Goal: Task Accomplishment & Management: Complete application form

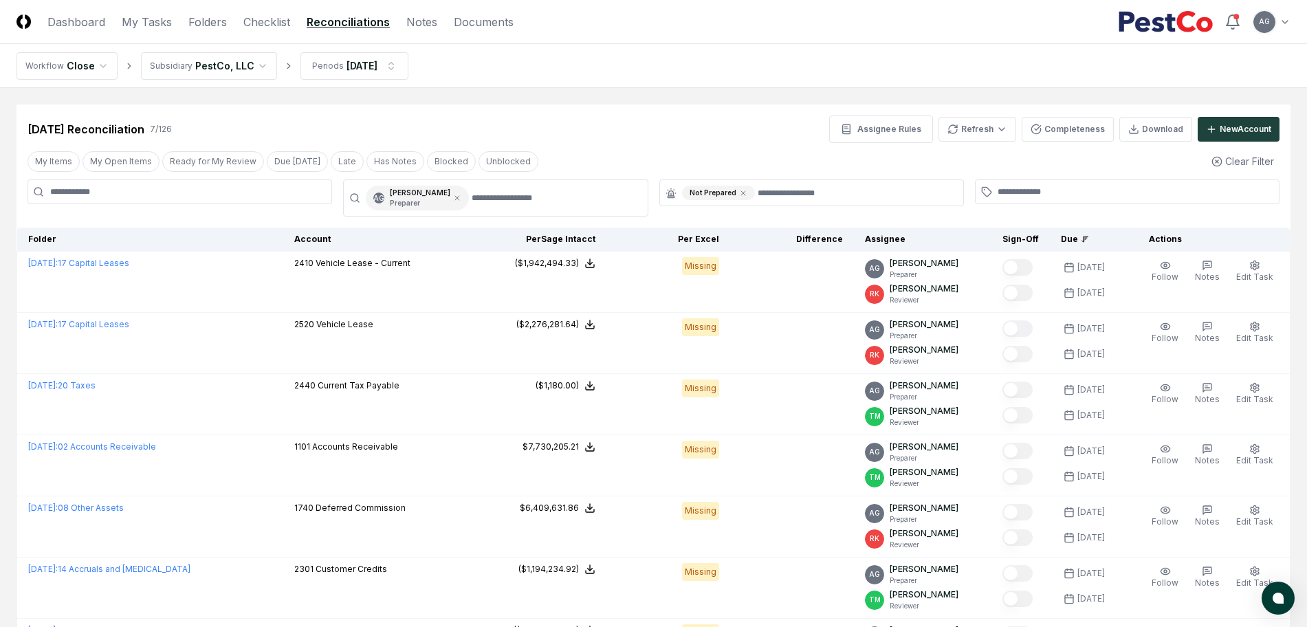
scroll to position [66, 0]
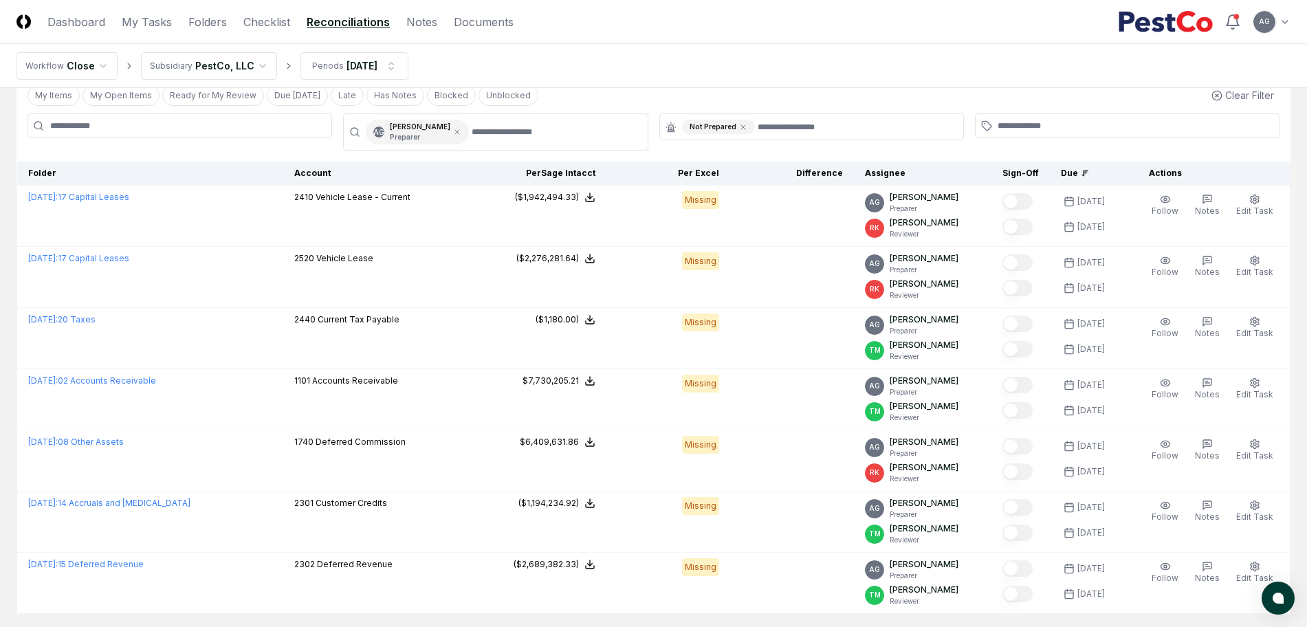
click at [643, 50] on nav "Workflow Close Subsidiary PestCo, LLC Periods [DATE]" at bounding box center [653, 66] width 1307 height 44
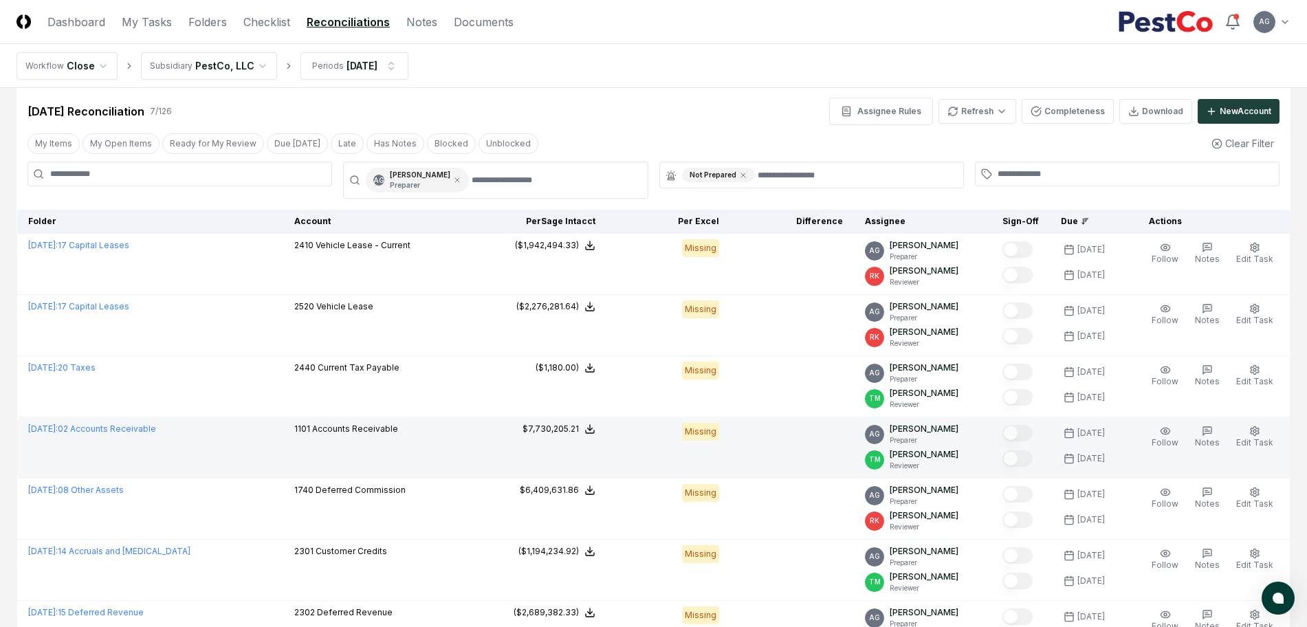
scroll to position [0, 0]
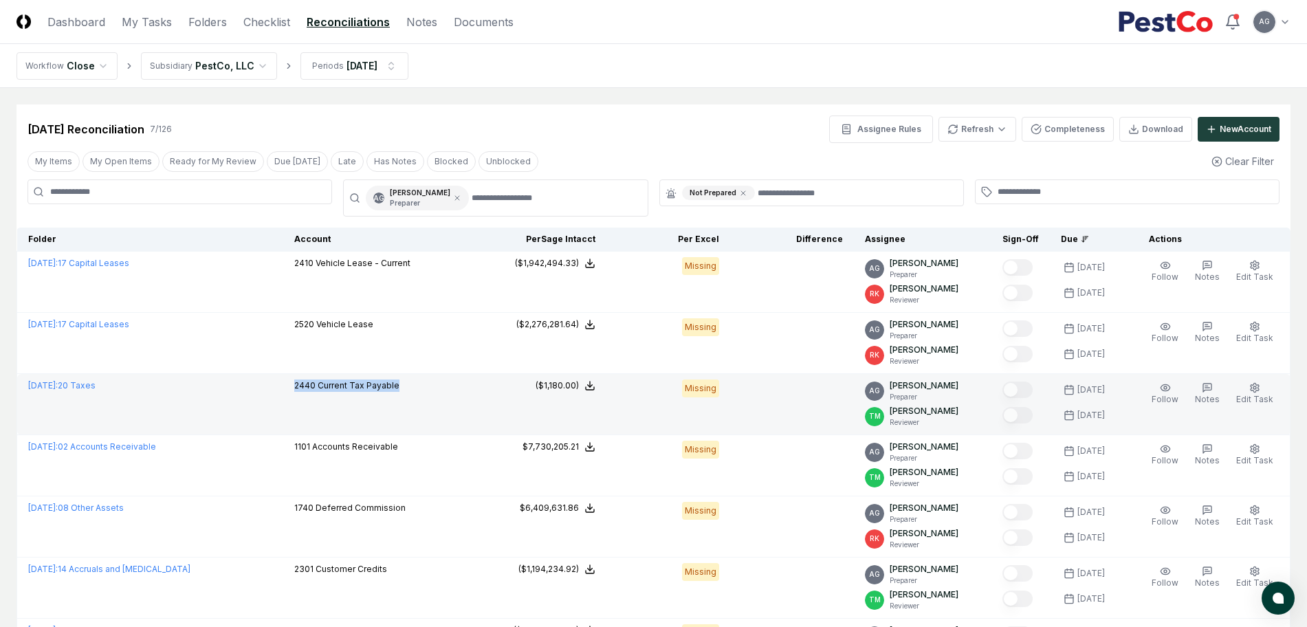
drag, startPoint x: 431, startPoint y: 391, endPoint x: 287, endPoint y: 395, distance: 143.1
click at [287, 395] on td "2440 Current Tax Payable" at bounding box center [382, 404] width 199 height 61
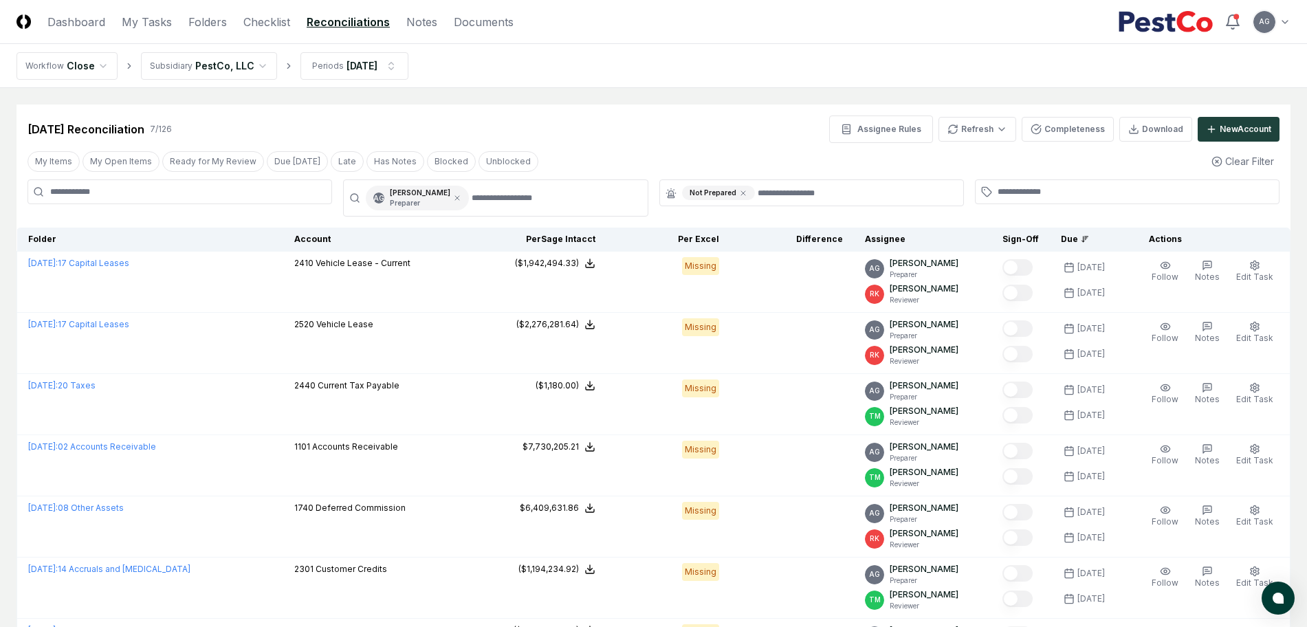
click at [635, 76] on nav "Workflow Close Subsidiary PestCo, LLC Periods [DATE]" at bounding box center [653, 66] width 1307 height 44
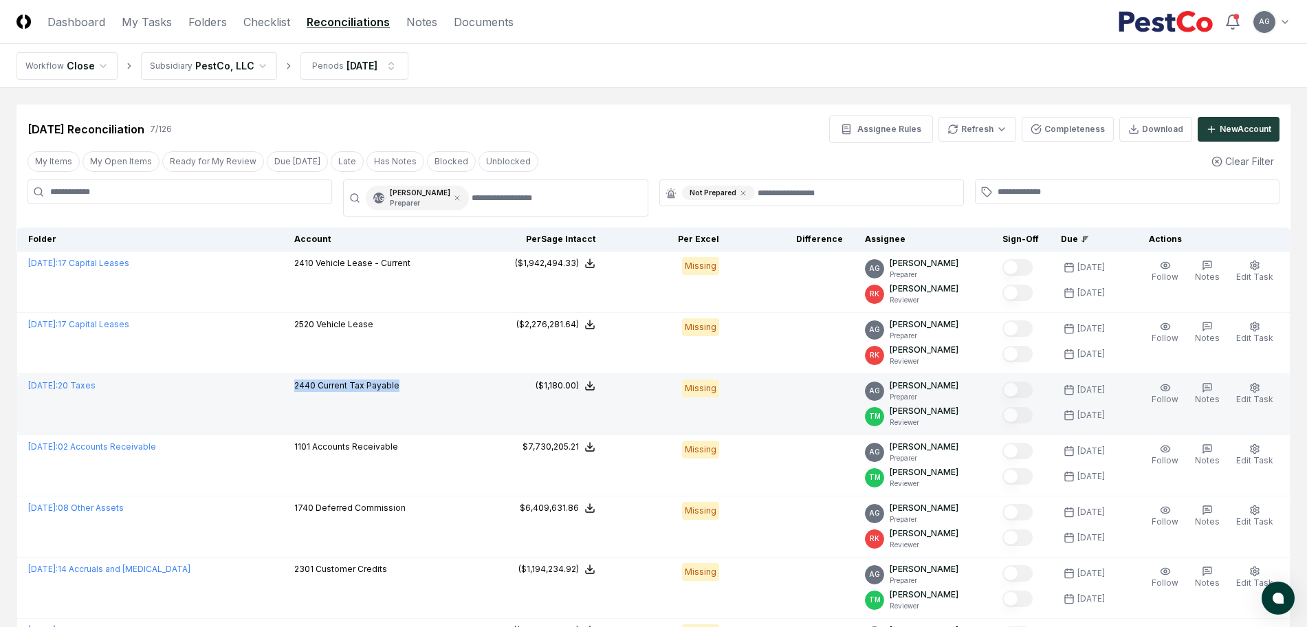
drag, startPoint x: 406, startPoint y: 387, endPoint x: 284, endPoint y: 390, distance: 122.5
click at [284, 390] on td "2440 Current Tax Payable" at bounding box center [382, 404] width 199 height 61
copy p "2440 Current Tax Payable"
click at [54, 387] on span "[DATE] :" at bounding box center [43, 385] width 30 height 10
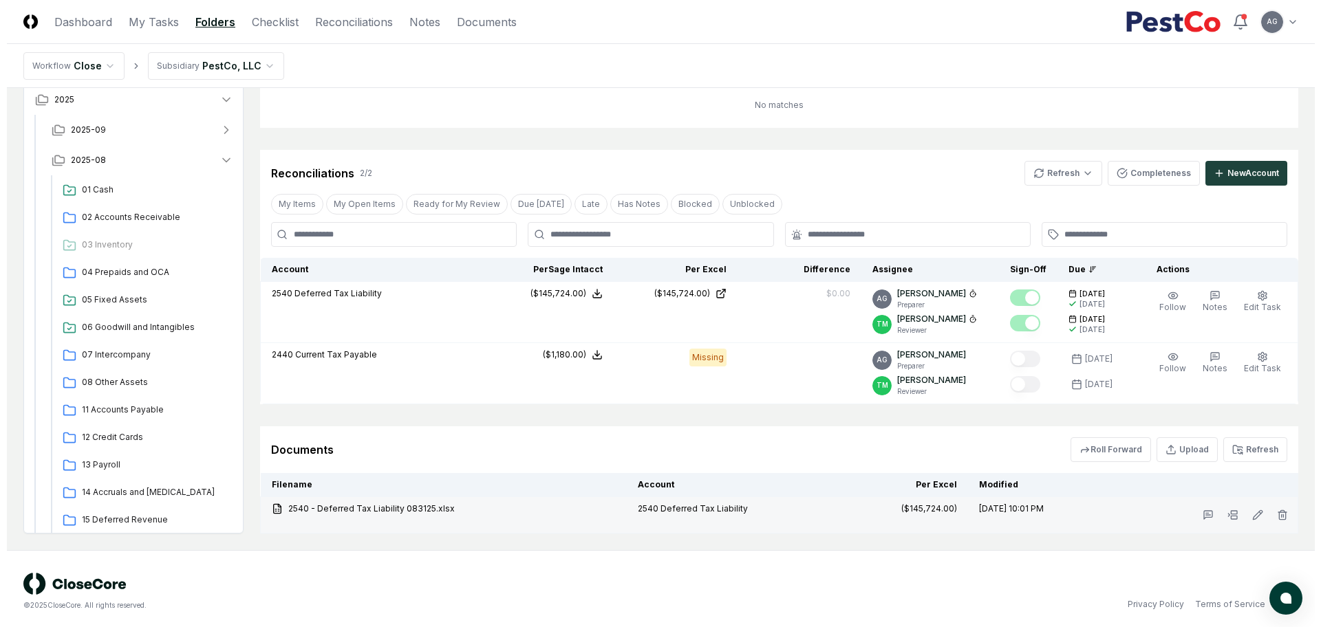
scroll to position [181, 0]
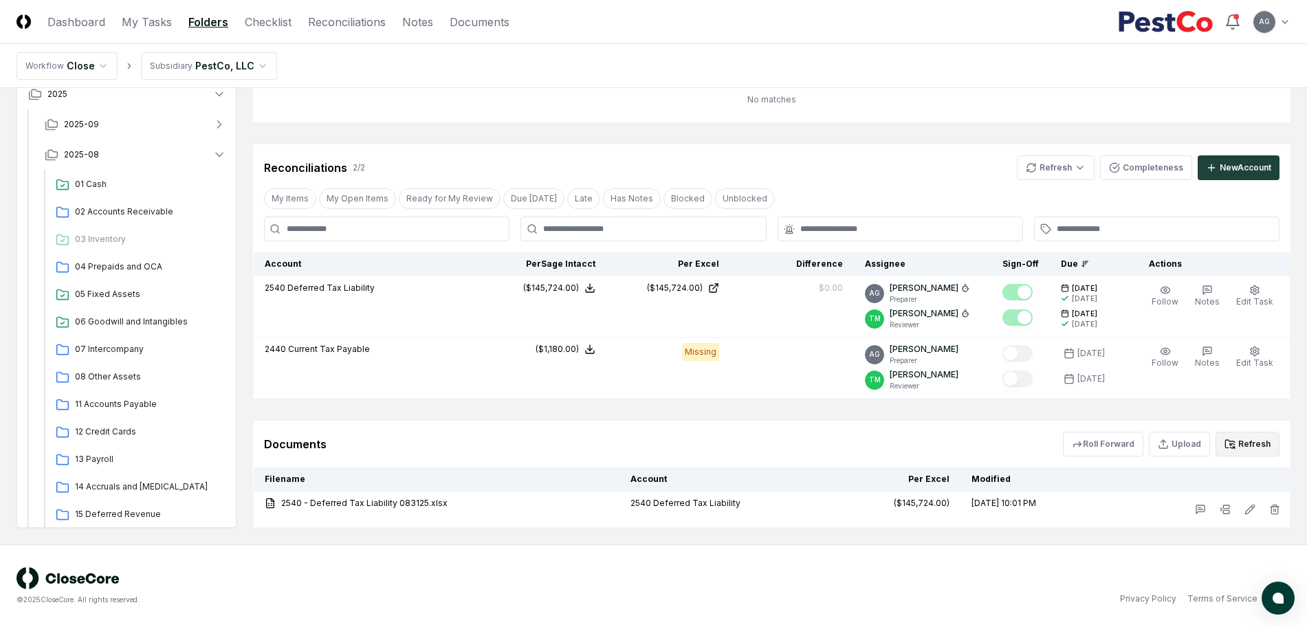
click at [1245, 450] on button "Refresh" at bounding box center [1248, 444] width 64 height 25
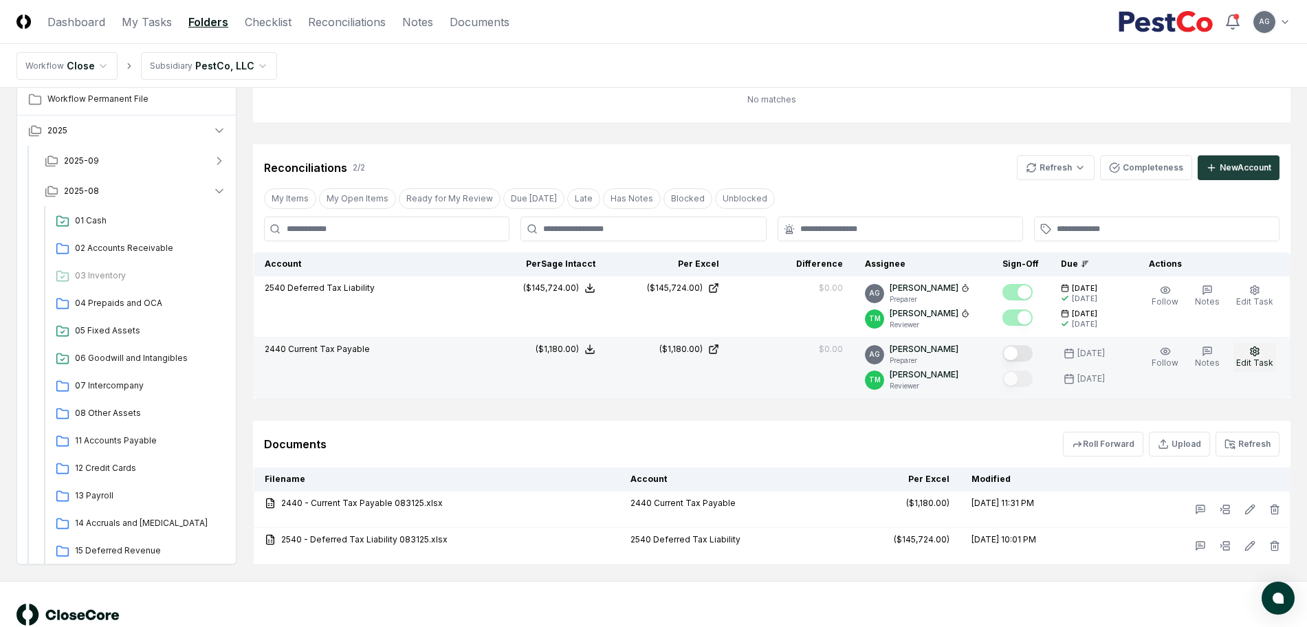
click at [1257, 363] on span "Edit Task" at bounding box center [1255, 363] width 37 height 10
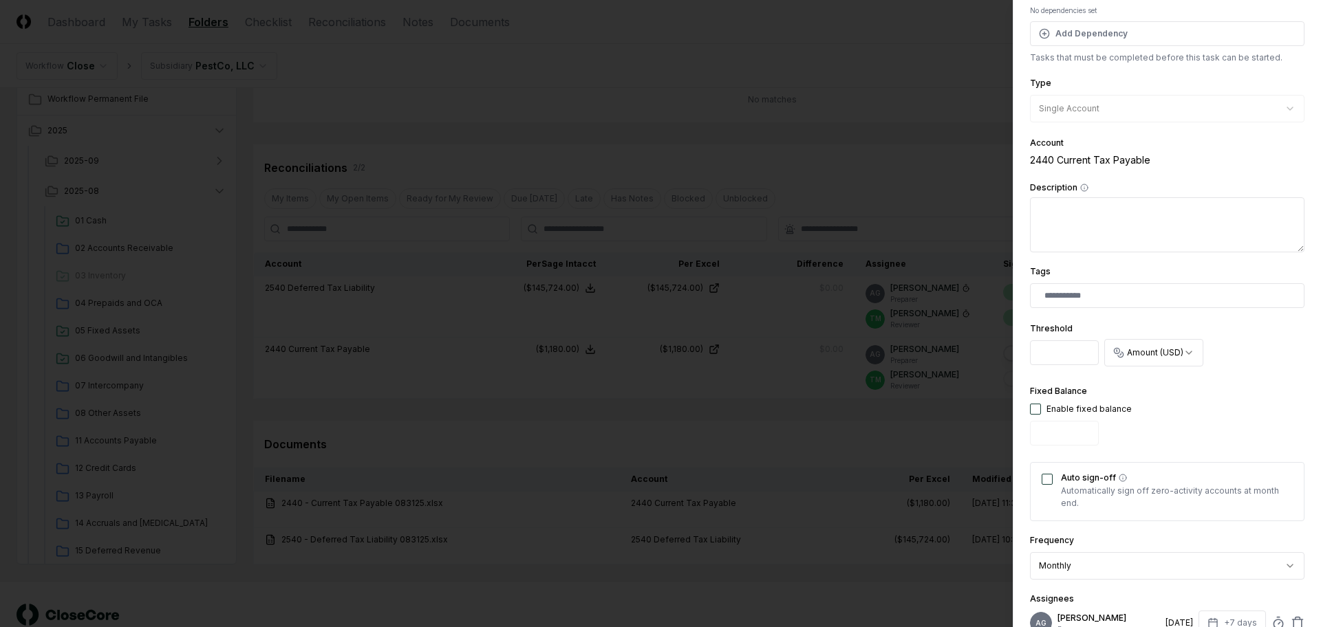
scroll to position [258, 0]
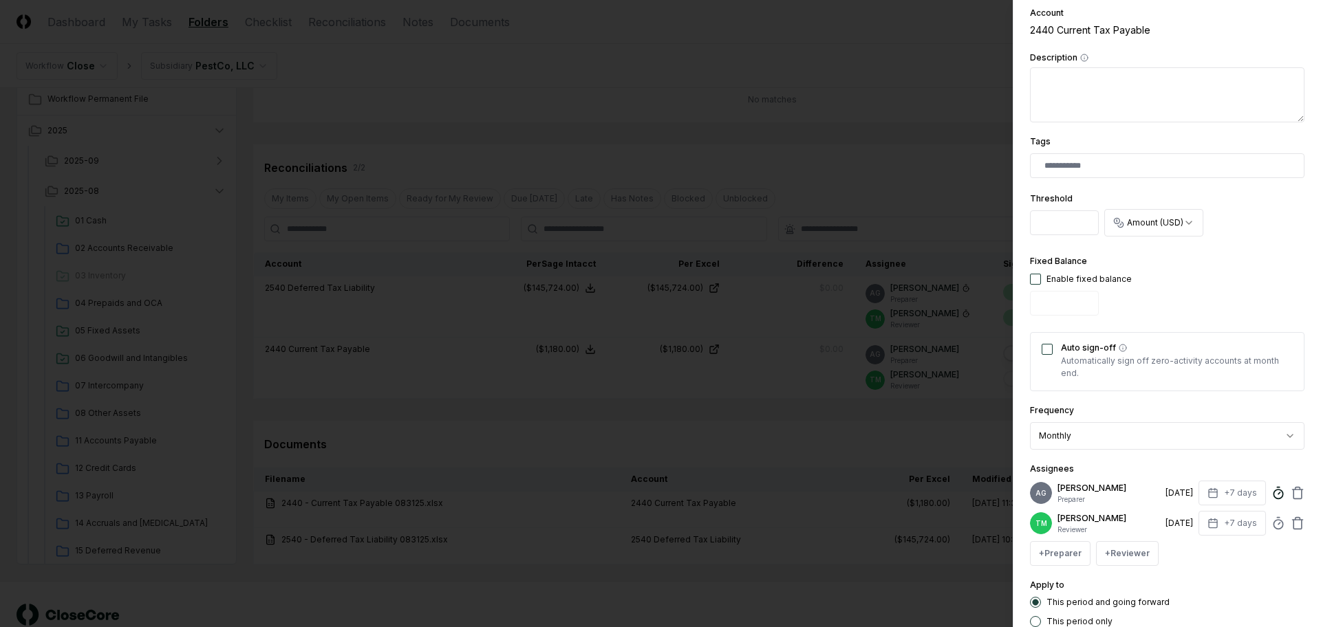
click at [1271, 500] on icon at bounding box center [1278, 493] width 14 height 14
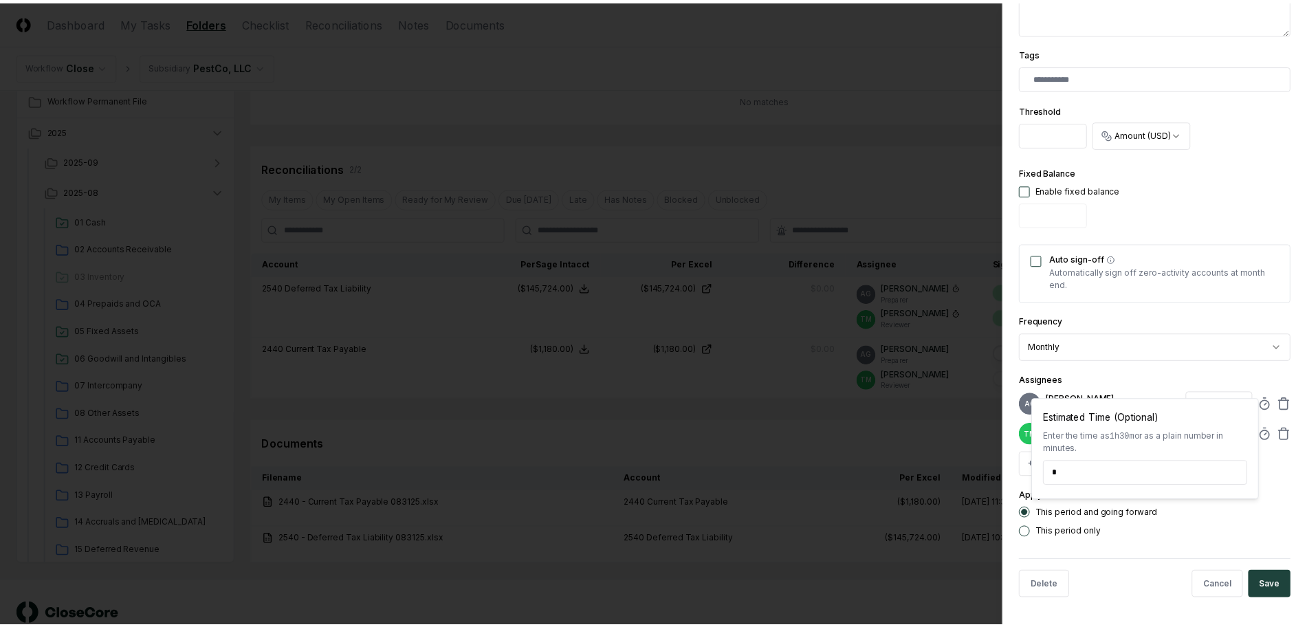
scroll to position [367, 0]
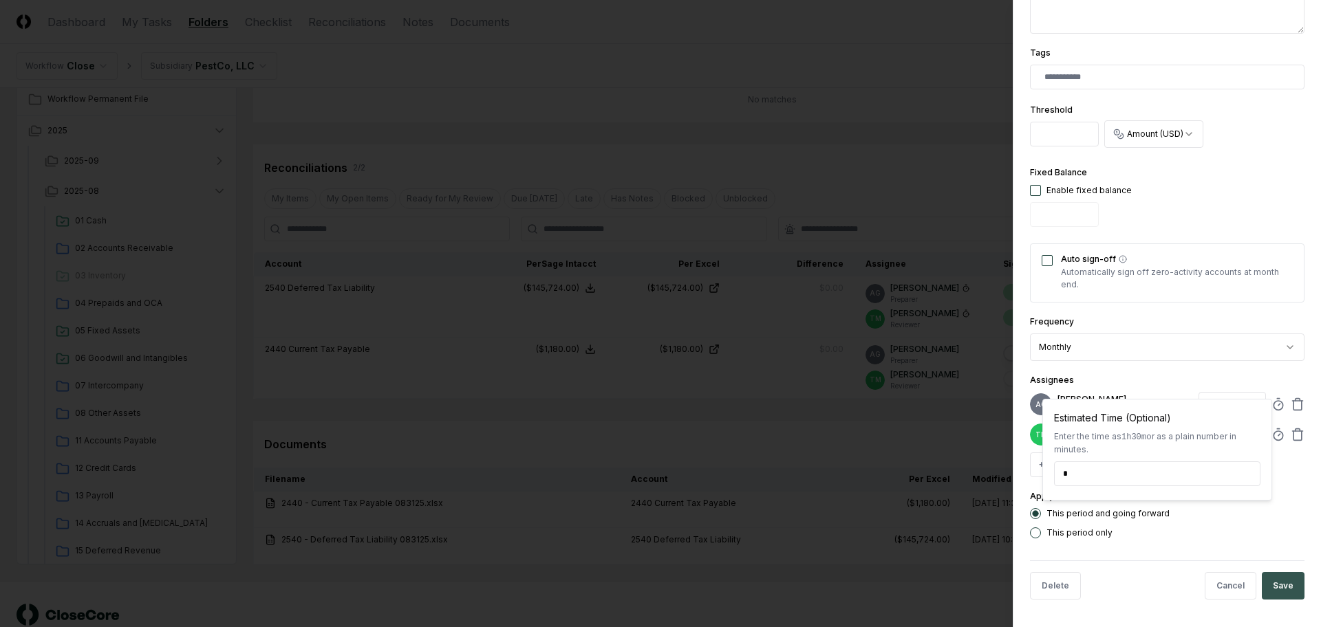
type input "*****"
click at [1277, 587] on button "Save" at bounding box center [1282, 586] width 43 height 28
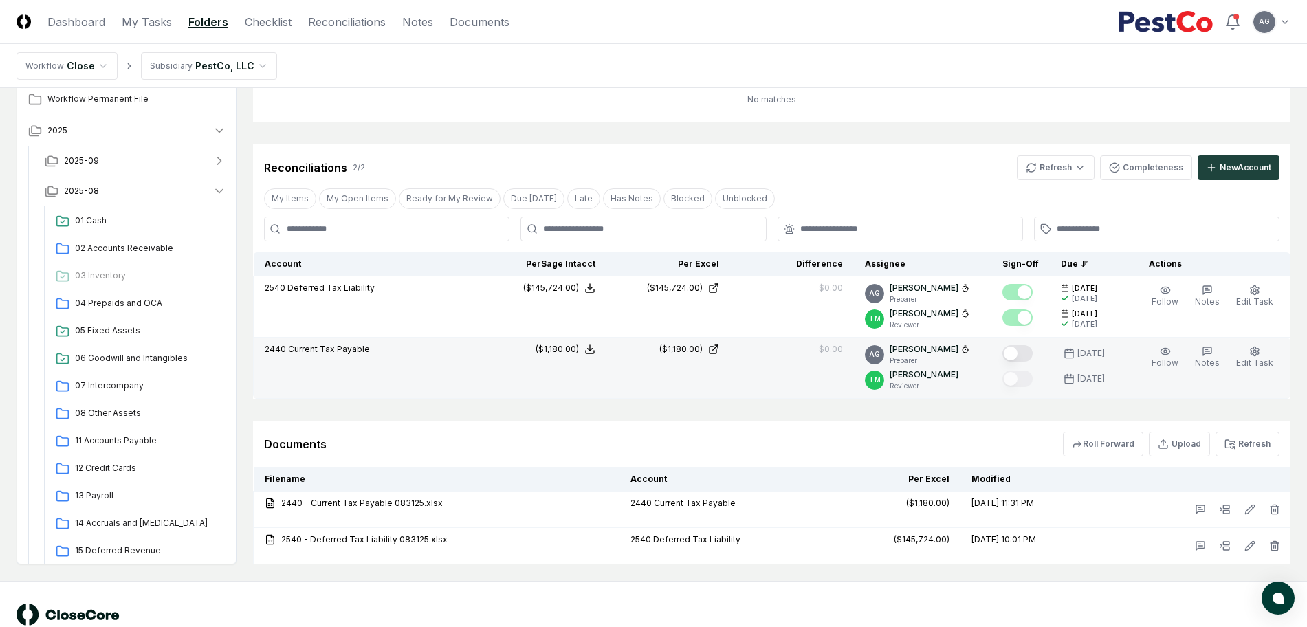
click at [1030, 358] on button "Mark complete" at bounding box center [1018, 353] width 30 height 17
click at [512, 102] on td "No matches" at bounding box center [772, 99] width 1038 height 45
click at [351, 25] on link "Reconciliations" at bounding box center [347, 22] width 78 height 17
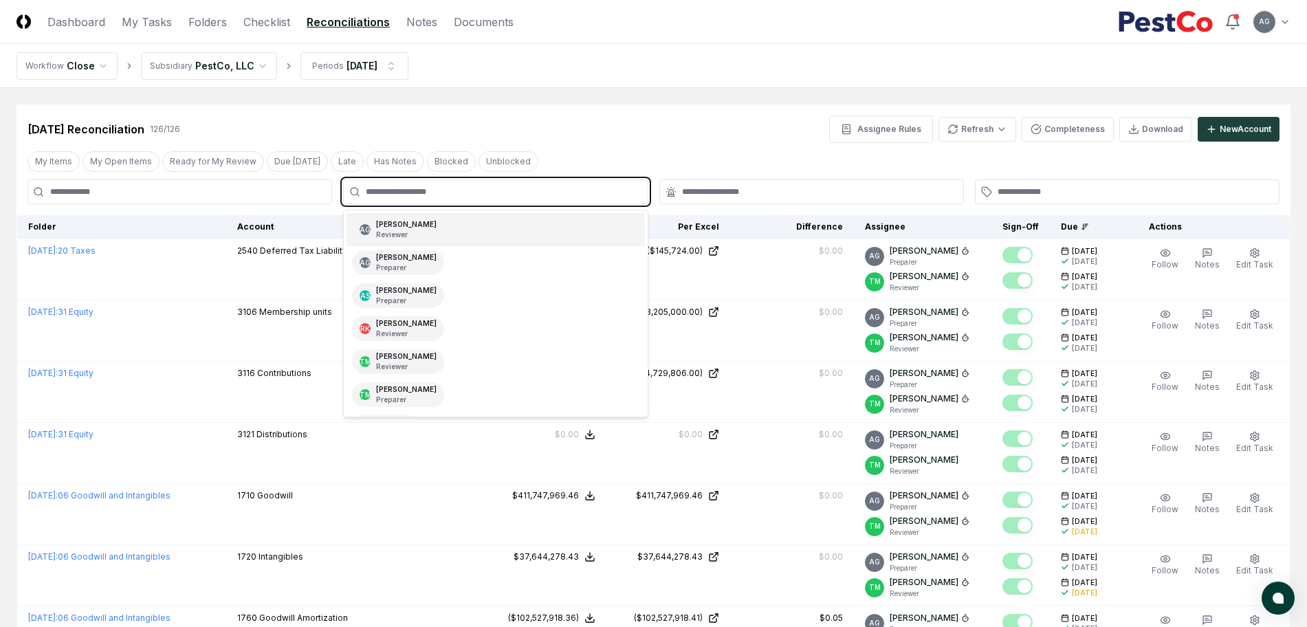
click at [459, 197] on input "text" at bounding box center [502, 192] width 273 height 12
click at [464, 261] on div "AG [PERSON_NAME] Preparer" at bounding box center [496, 262] width 298 height 33
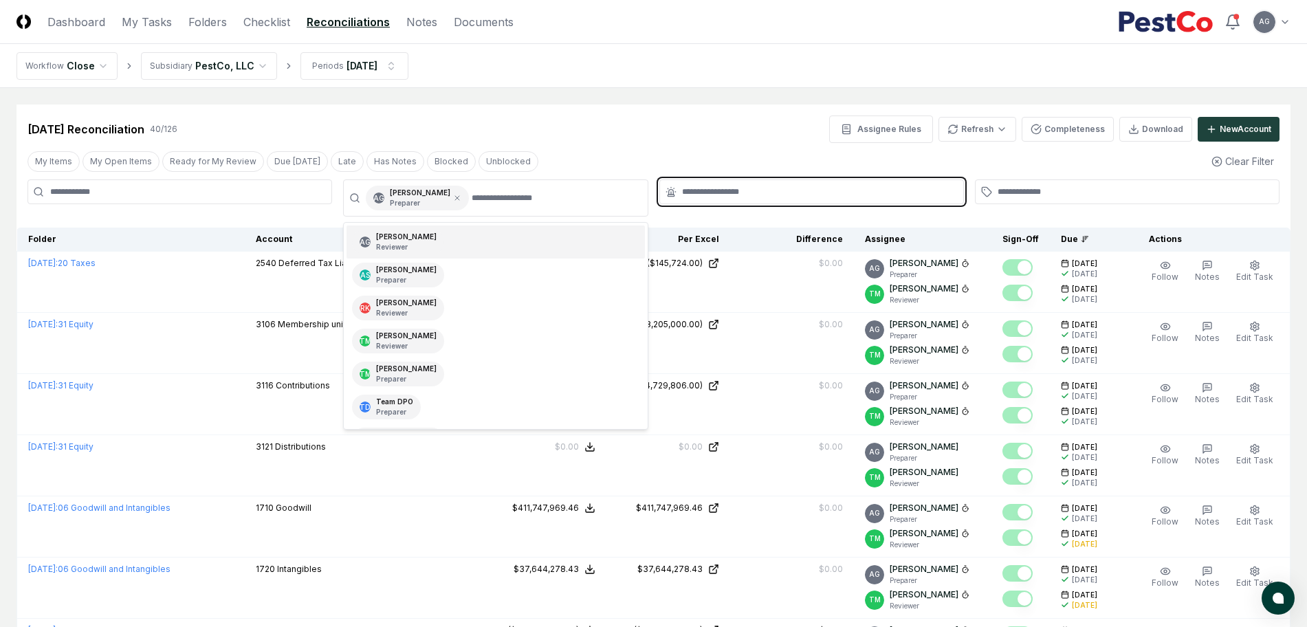
click at [778, 191] on input "text" at bounding box center [818, 192] width 273 height 12
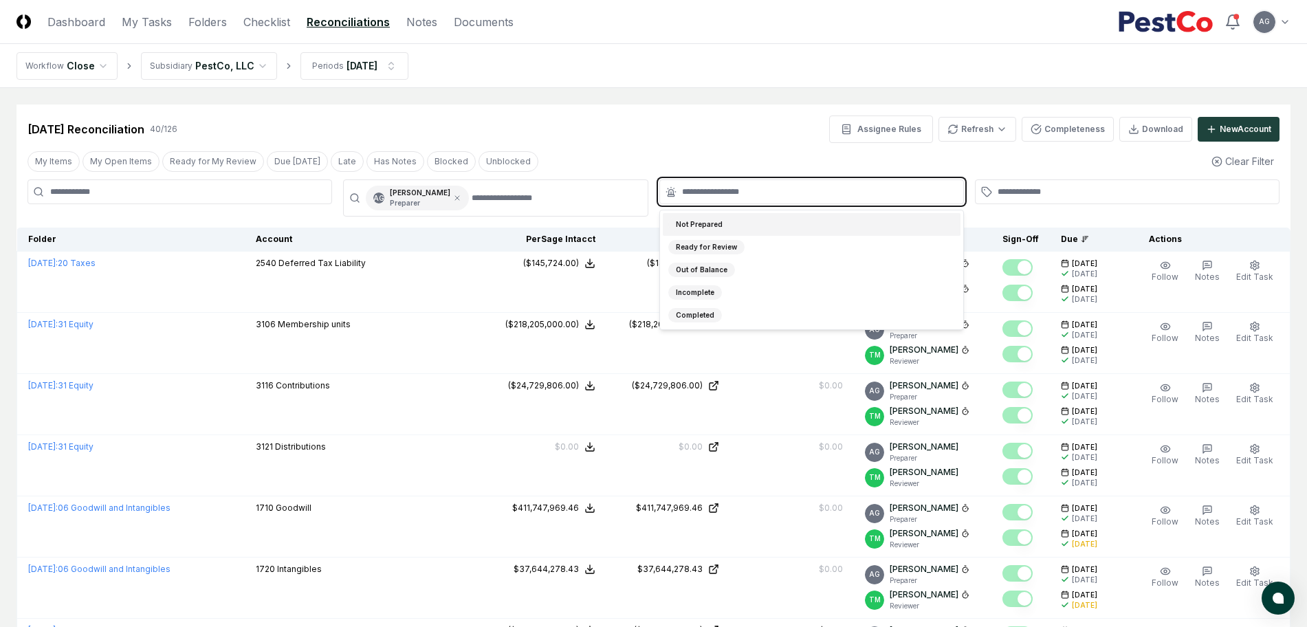
click at [748, 222] on div "Not Prepared" at bounding box center [812, 224] width 298 height 23
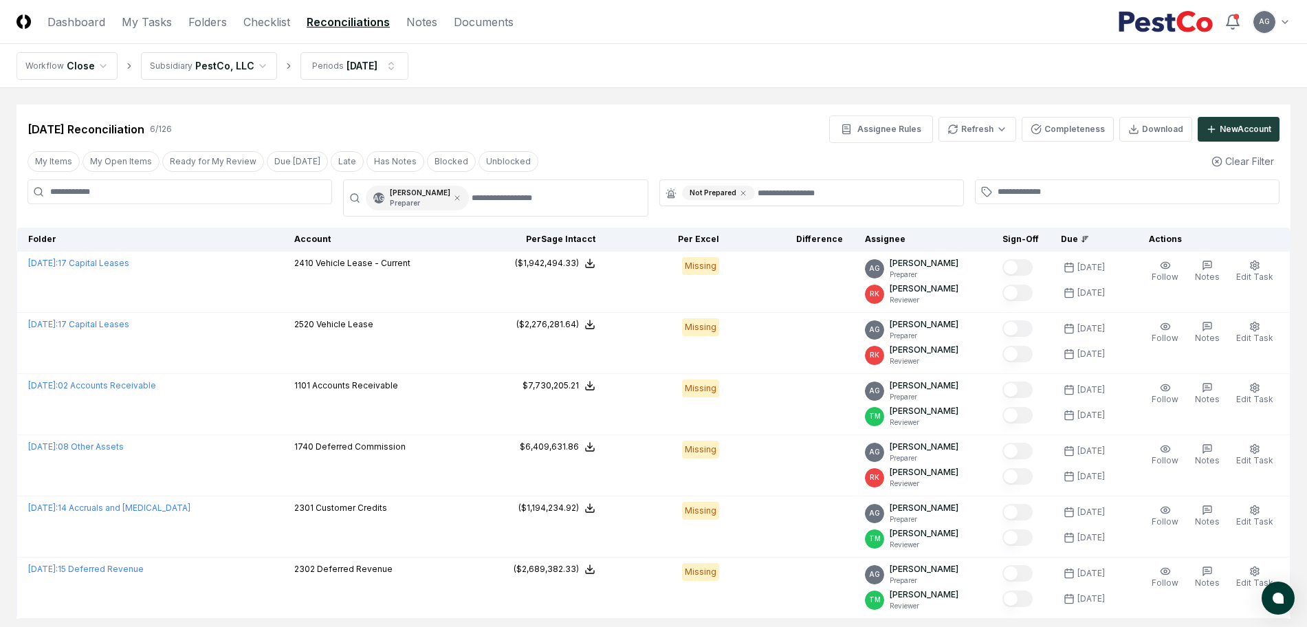
click at [688, 120] on div "[DATE] Reconciliation 6 / 126 Assignee Rules Refresh Completeness Download New …" at bounding box center [654, 130] width 1252 height 28
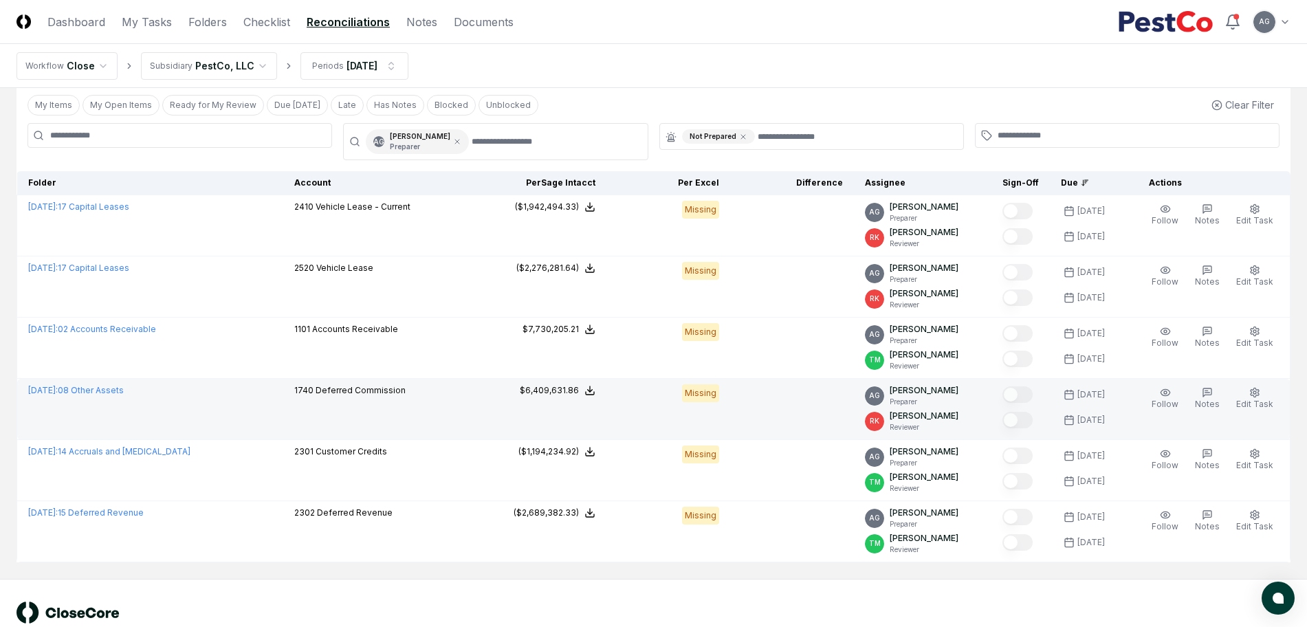
scroll to position [86, 0]
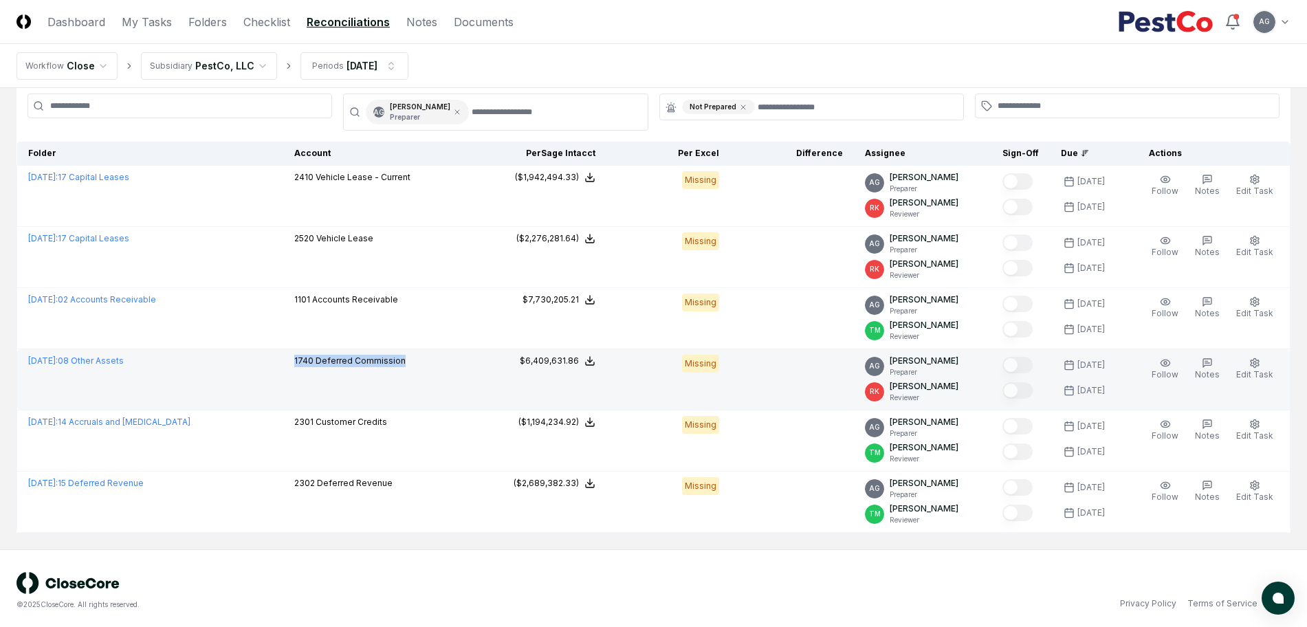
drag, startPoint x: 405, startPoint y: 360, endPoint x: 289, endPoint y: 362, distance: 116.3
click at [289, 362] on td "1740 Deferred Commission" at bounding box center [382, 379] width 199 height 61
copy p "1740 Deferred Commission"
click at [58, 360] on span "[DATE] :" at bounding box center [43, 361] width 30 height 10
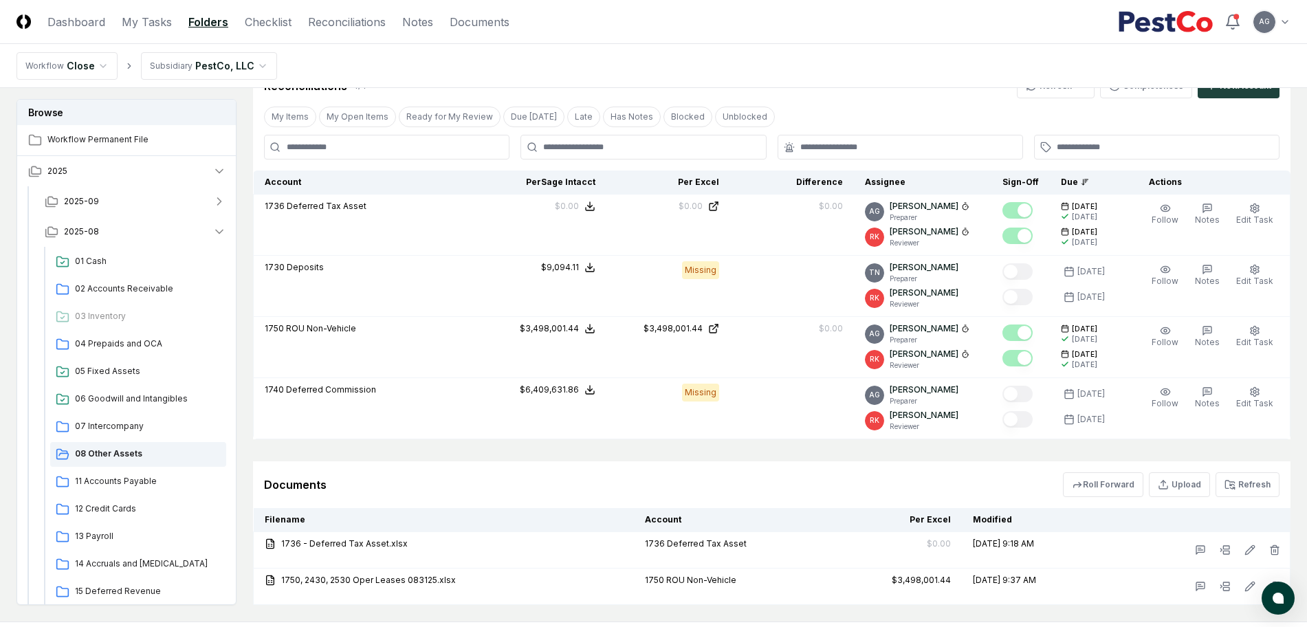
scroll to position [340, 0]
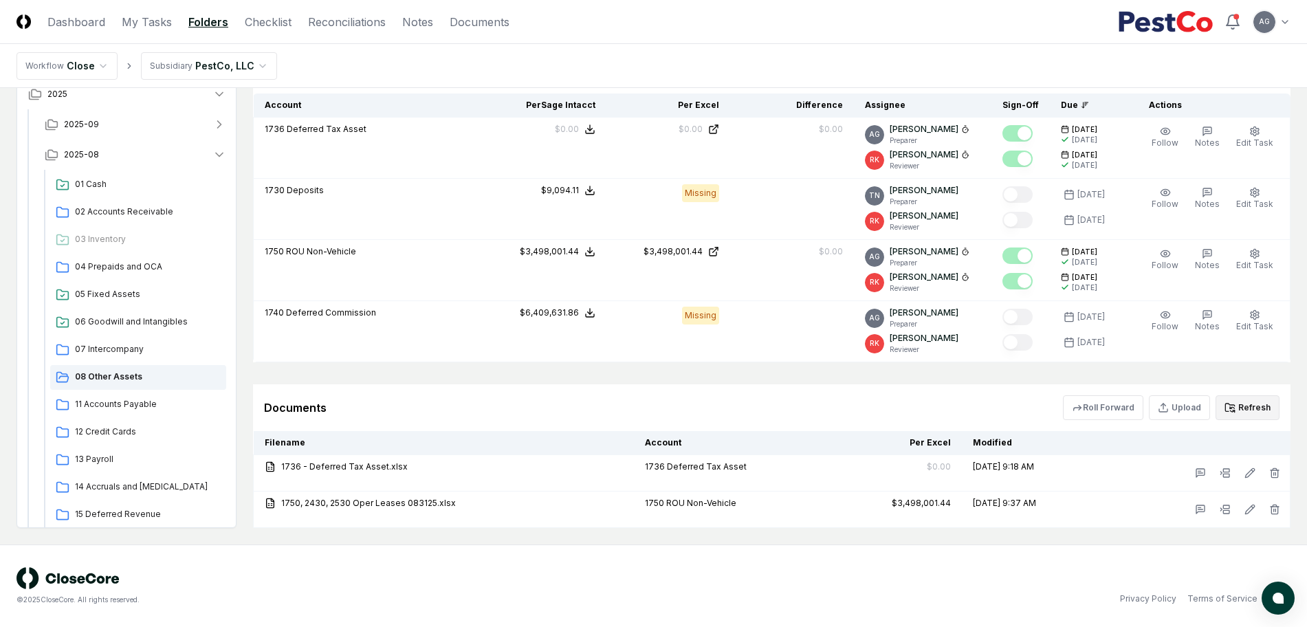
click at [1261, 411] on button "Refresh" at bounding box center [1248, 407] width 64 height 25
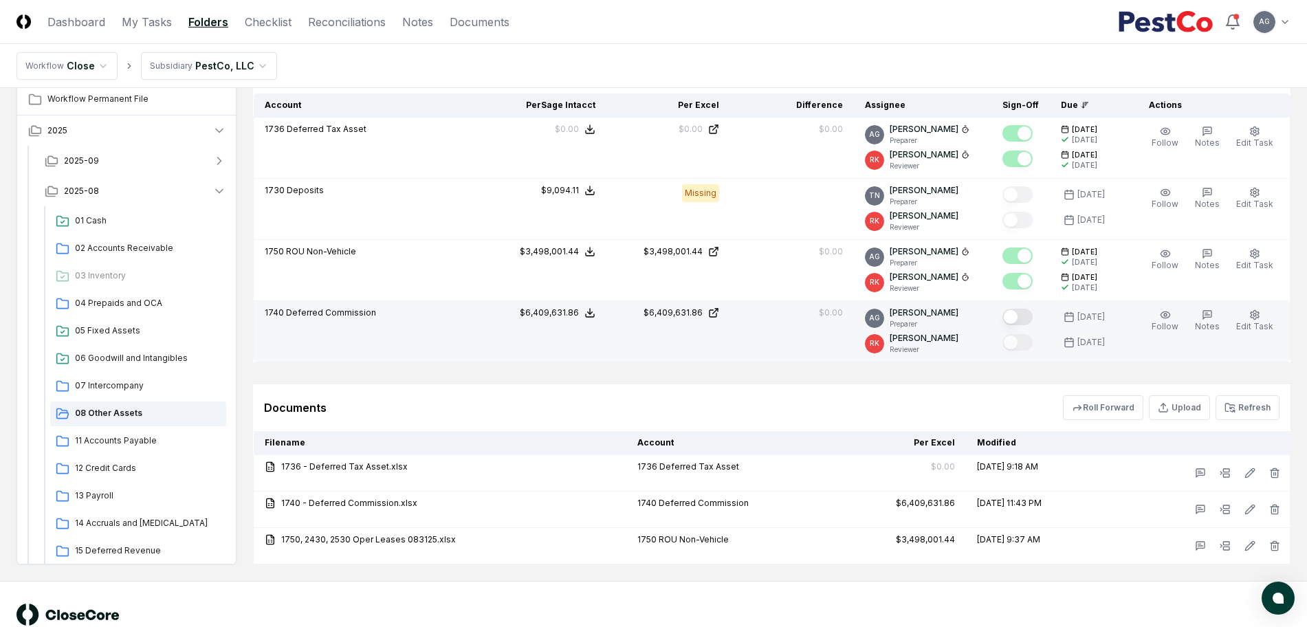
click at [1033, 316] on button "Mark complete" at bounding box center [1018, 317] width 30 height 17
click at [1260, 321] on span "Edit Task" at bounding box center [1255, 326] width 37 height 10
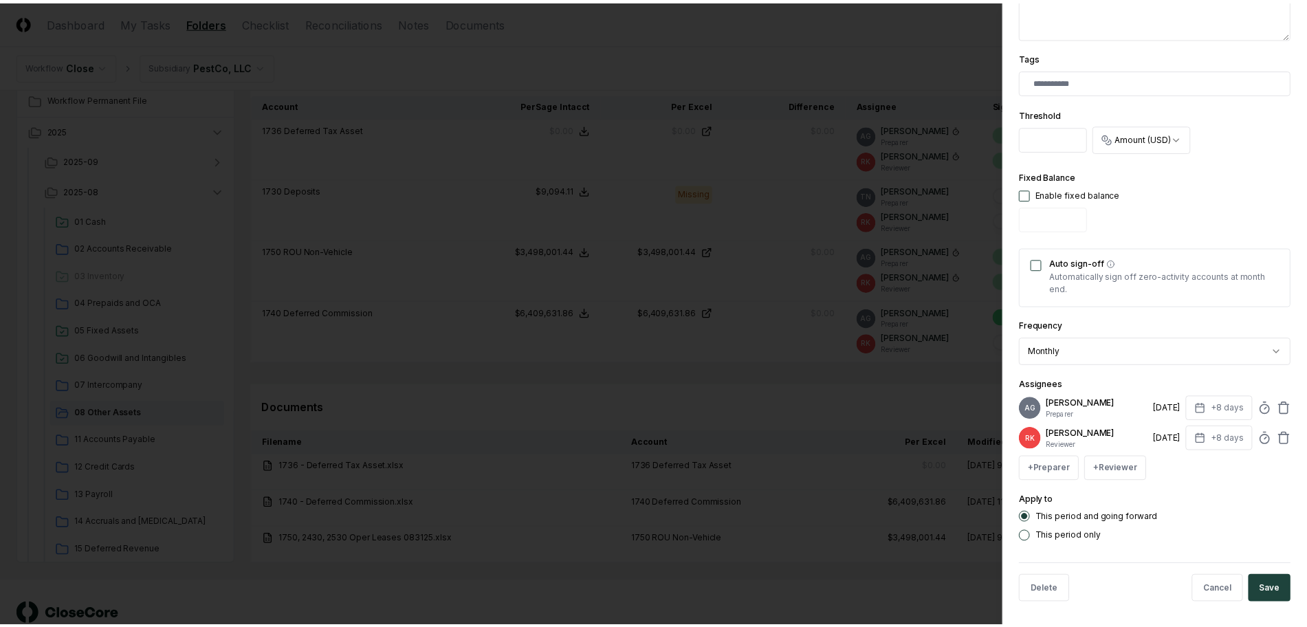
scroll to position [344, 0]
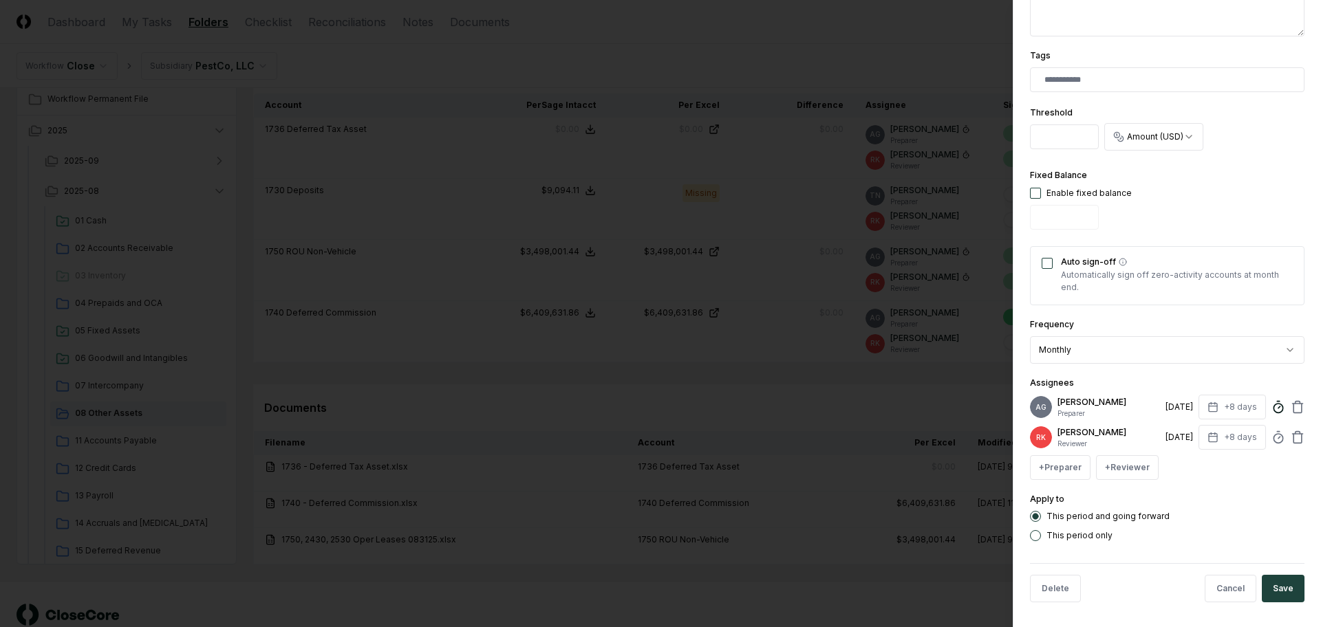
click at [1278, 409] on line at bounding box center [1279, 407] width 2 height 2
type input "*****"
click at [1278, 598] on button "Save" at bounding box center [1282, 589] width 43 height 28
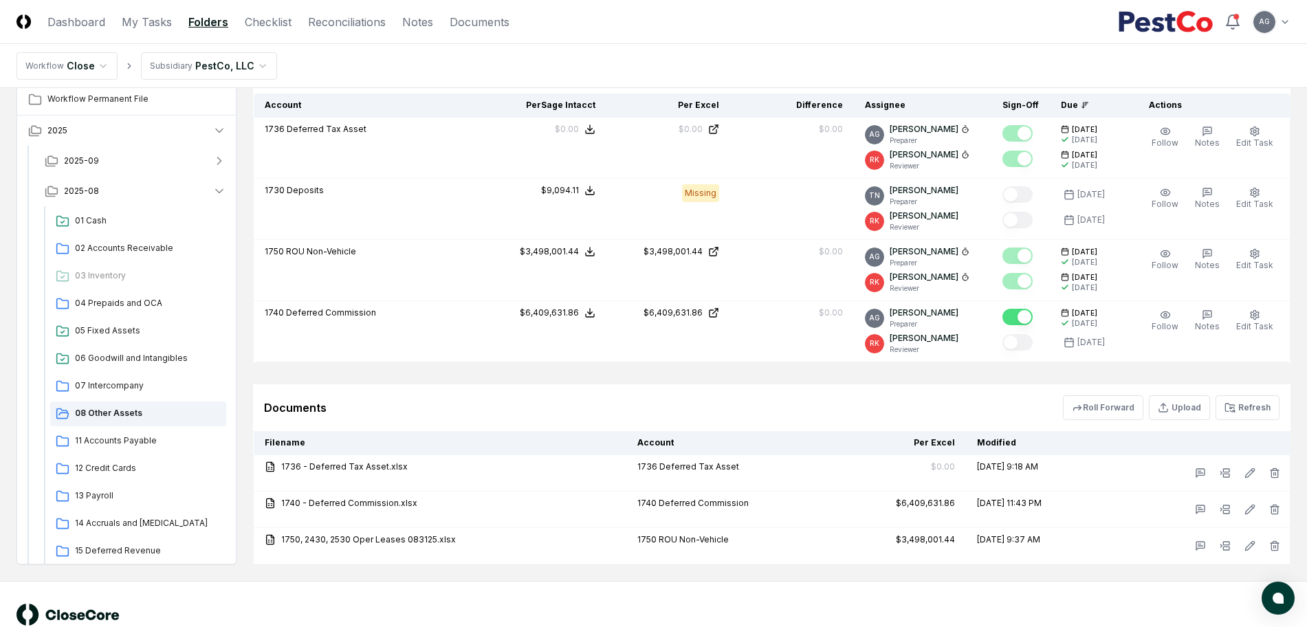
click at [759, 378] on div "Cancel Reassign [DATE]: 08 Other Assets View on One Drive Checklist 0 / 0 New T…" at bounding box center [772, 165] width 1038 height 800
click at [653, 400] on div "Documents Roll Forward Upload Refresh" at bounding box center [772, 407] width 1016 height 25
click at [601, 403] on div "Documents Roll Forward Upload Refresh" at bounding box center [772, 407] width 1016 height 25
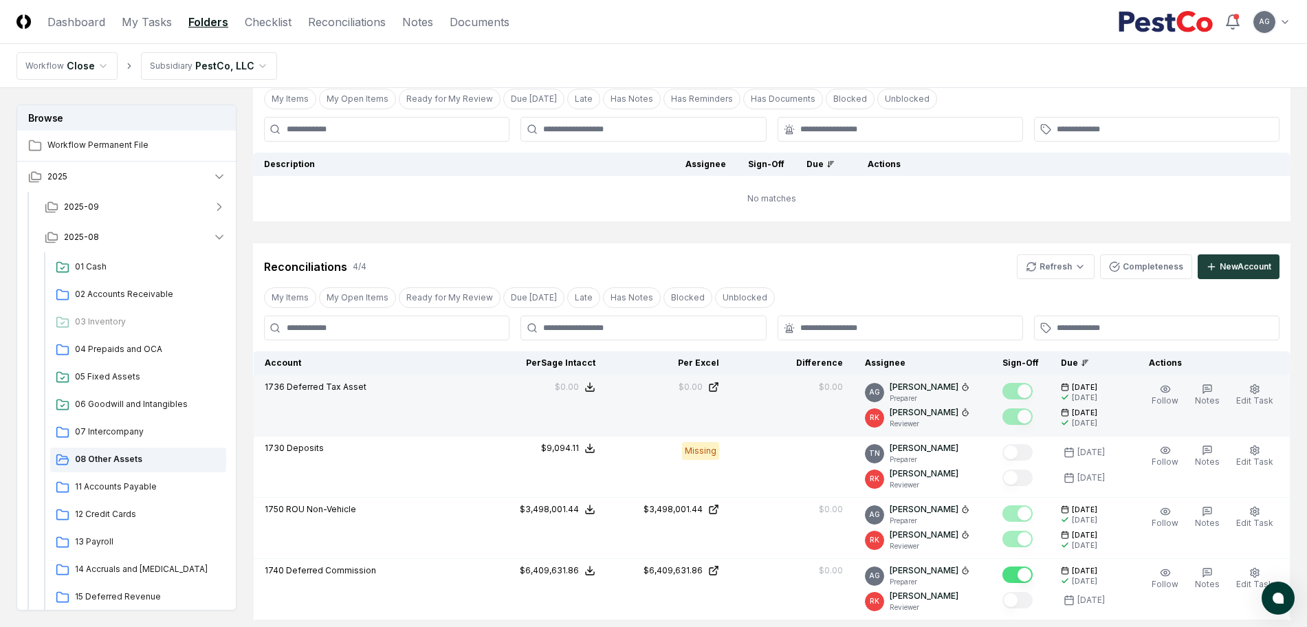
scroll to position [0, 0]
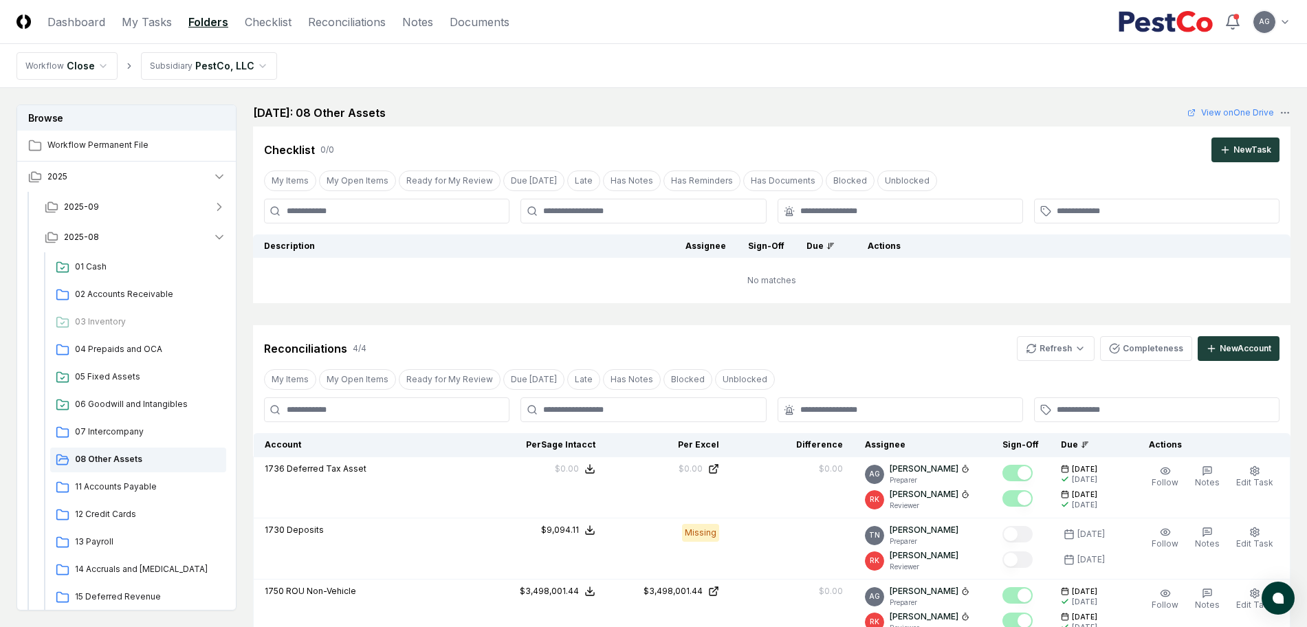
click at [577, 312] on div "Cancel Reassign [DATE]: 08 Other Assets View on One Drive Checklist 0 / 0 New T…" at bounding box center [772, 505] width 1038 height 800
click at [162, 23] on link "My Tasks" at bounding box center [147, 22] width 50 height 17
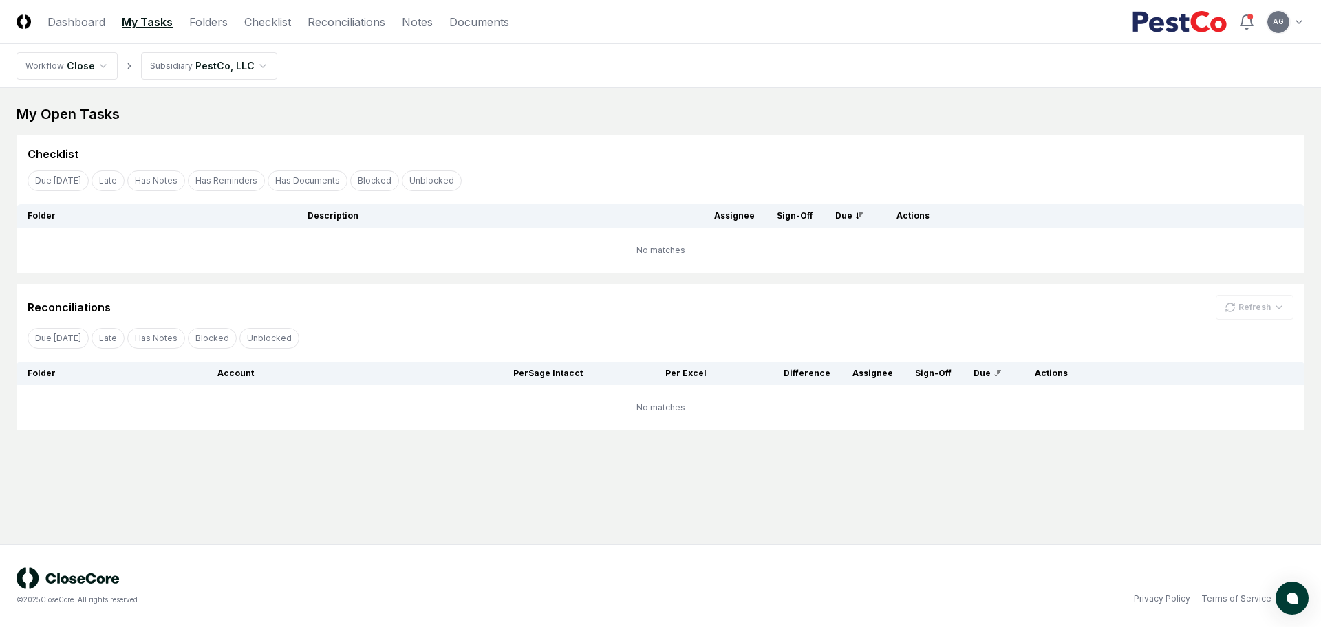
click at [417, 470] on main "My Open Tasks Cancel Reassign Checklist Due [DATE] Late Has Notes Has Reminders…" at bounding box center [660, 316] width 1321 height 457
